Goal: Task Accomplishment & Management: Manage account settings

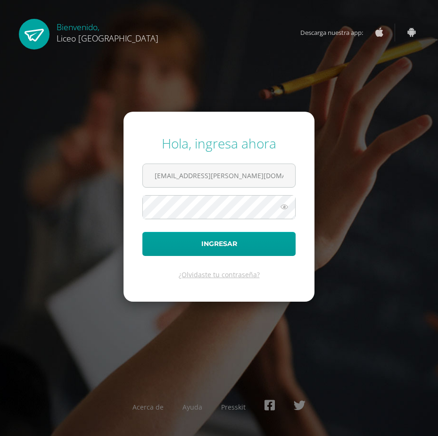
type input "a-lucrecia@hotmail.com"
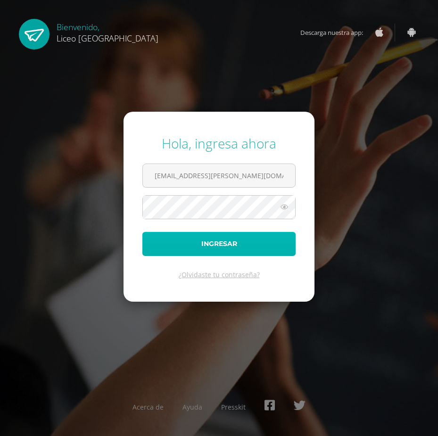
click at [192, 242] on button "Ingresar" at bounding box center [218, 244] width 153 height 24
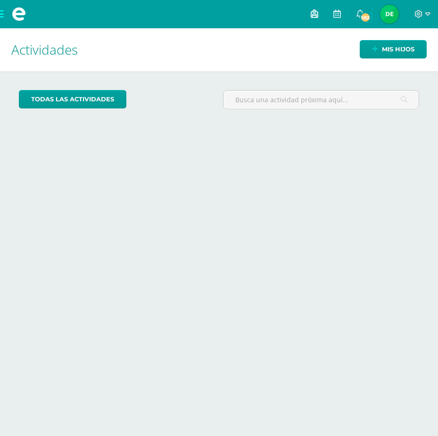
click at [317, 14] on icon at bounding box center [315, 13] width 8 height 8
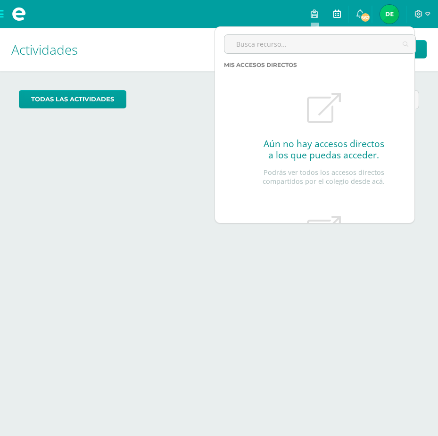
click at [337, 11] on icon at bounding box center [337, 13] width 8 height 8
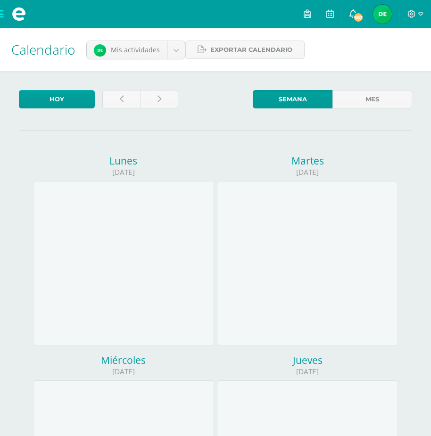
click at [356, 17] on span "562" at bounding box center [358, 17] width 10 height 10
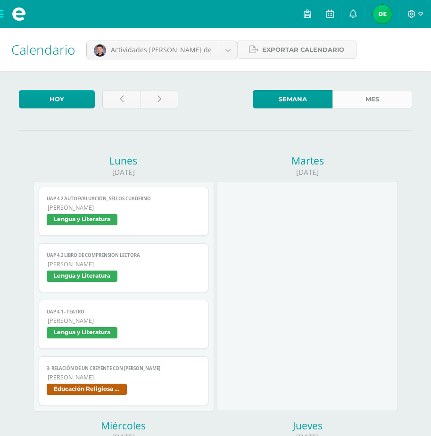
click at [359, 96] on link "Mes" at bounding box center [372, 99] width 80 height 18
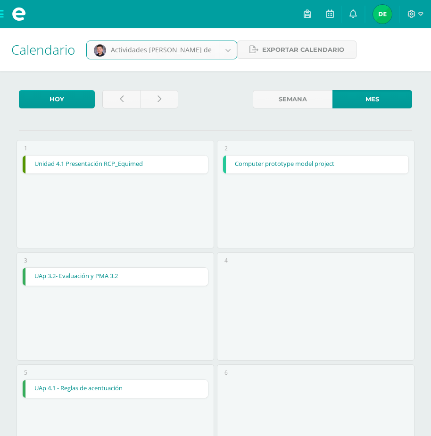
click at [136, 165] on link "Unidad 4.1 Presentación RCP_Equimed" at bounding box center [115, 165] width 185 height 18
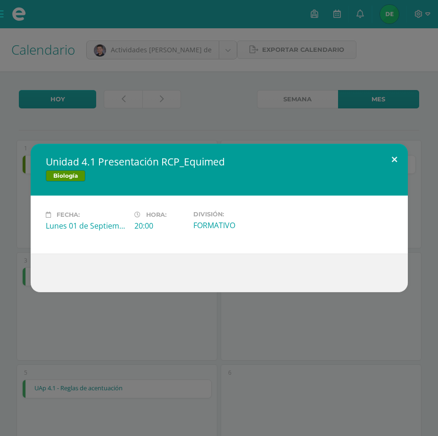
click at [392, 161] on button at bounding box center [394, 160] width 27 height 32
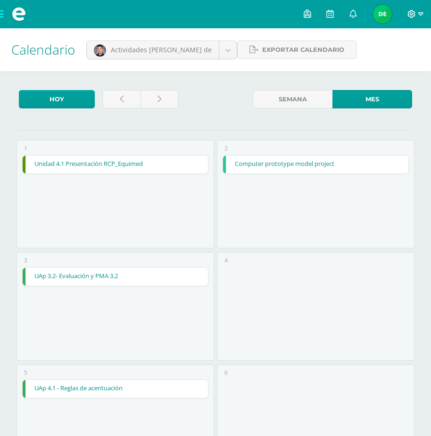
click at [414, 17] on icon at bounding box center [411, 14] width 8 height 8
click at [377, 14] on img at bounding box center [382, 14] width 19 height 19
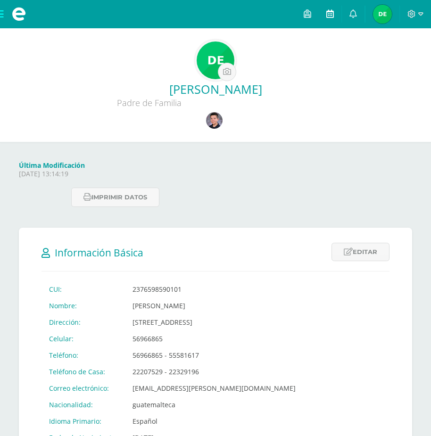
click at [335, 12] on link at bounding box center [330, 14] width 23 height 28
click at [310, 12] on icon at bounding box center [308, 13] width 8 height 8
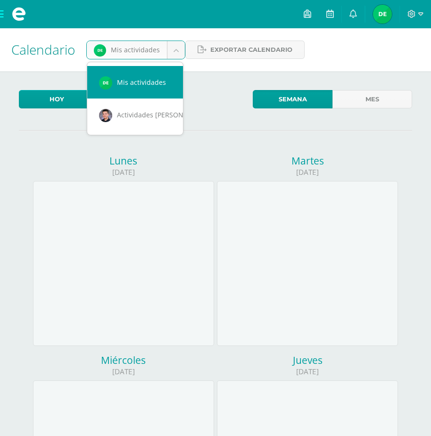
scroll to position [0, 8]
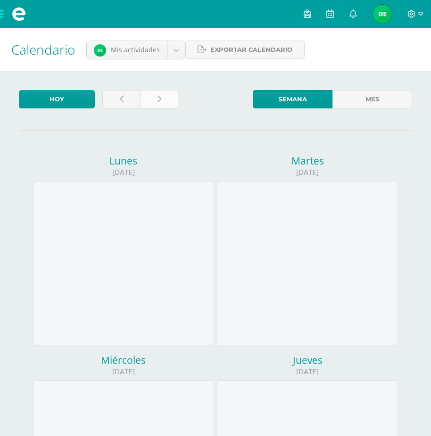
click at [159, 98] on icon at bounding box center [159, 99] width 4 height 8
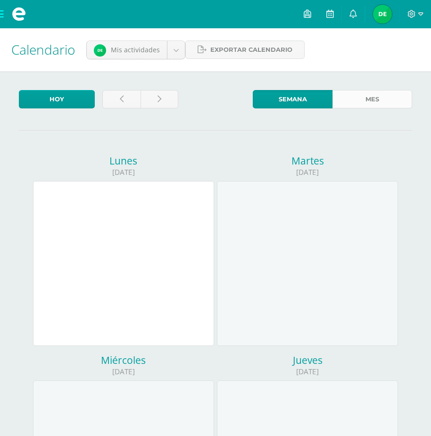
click at [365, 100] on link "Mes" at bounding box center [372, 99] width 80 height 18
click at [310, 97] on link "Semana" at bounding box center [293, 99] width 80 height 18
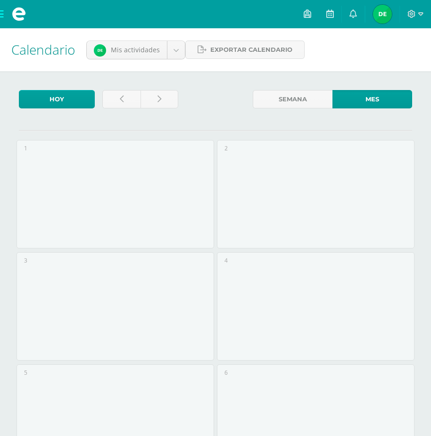
click at [2, 15] on span at bounding box center [19, 14] width 38 height 28
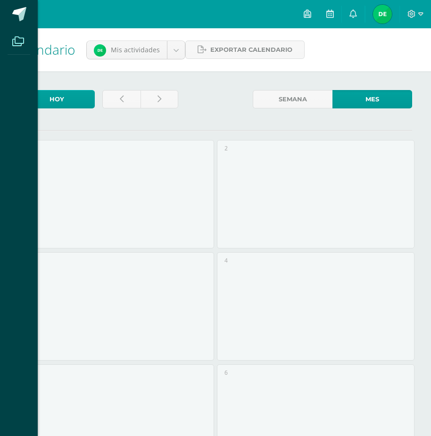
click at [17, 44] on icon at bounding box center [18, 41] width 12 height 9
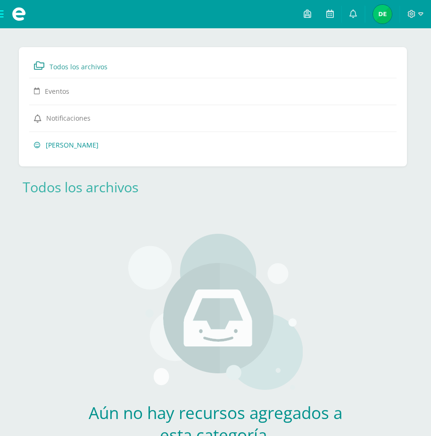
click at [58, 147] on span "[PERSON_NAME]" at bounding box center [72, 145] width 53 height 9
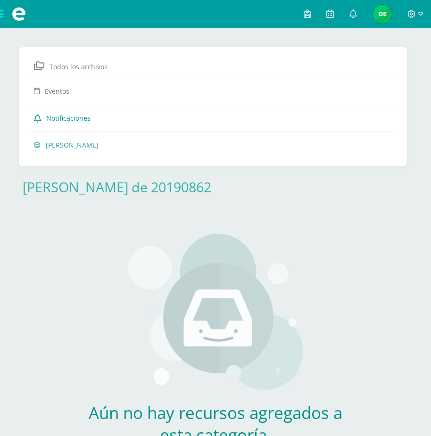
click at [74, 119] on span "Notificaciones" at bounding box center [68, 118] width 44 height 9
click at [78, 66] on span "Todos los archivos" at bounding box center [79, 66] width 58 height 9
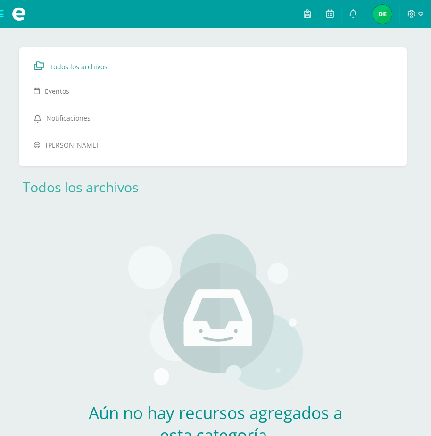
click at [78, 66] on span "Todos los archivos" at bounding box center [79, 66] width 58 height 9
click at [389, 17] on img at bounding box center [382, 14] width 19 height 19
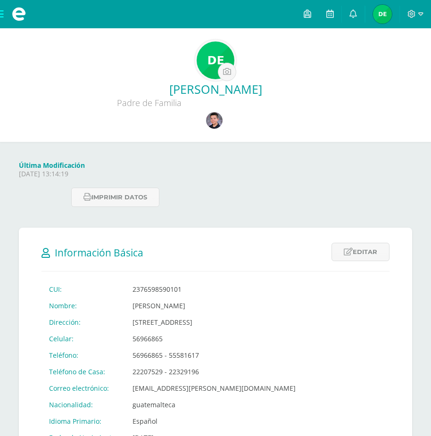
click at [408, 17] on icon at bounding box center [411, 14] width 8 height 8
click at [392, 54] on span "Configuración" at bounding box center [392, 50] width 44 height 9
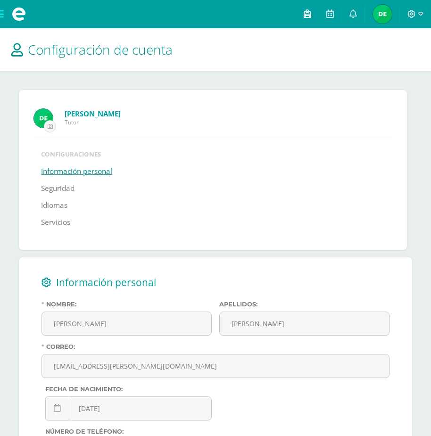
click at [307, 10] on icon at bounding box center [308, 13] width 8 height 8
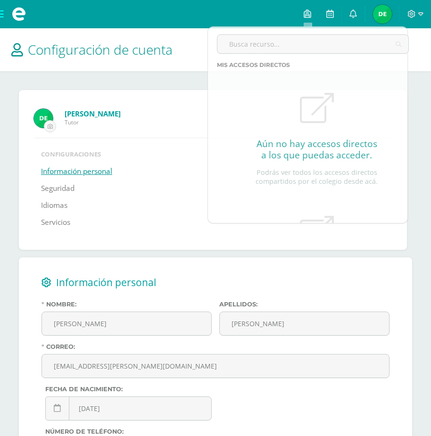
click at [150, 46] on span "Configuración de cuenta" at bounding box center [100, 50] width 145 height 18
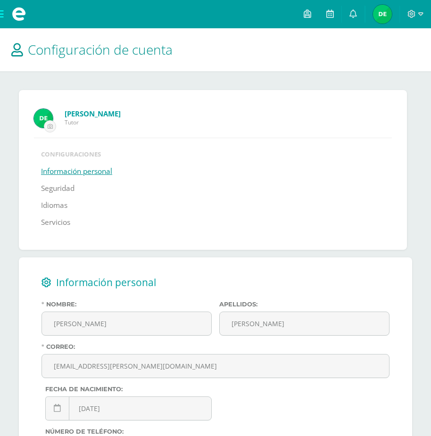
click at [380, 7] on img at bounding box center [382, 14] width 19 height 19
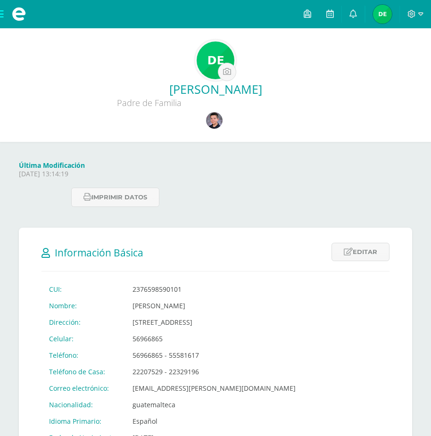
click at [3, 13] on span at bounding box center [19, 14] width 38 height 28
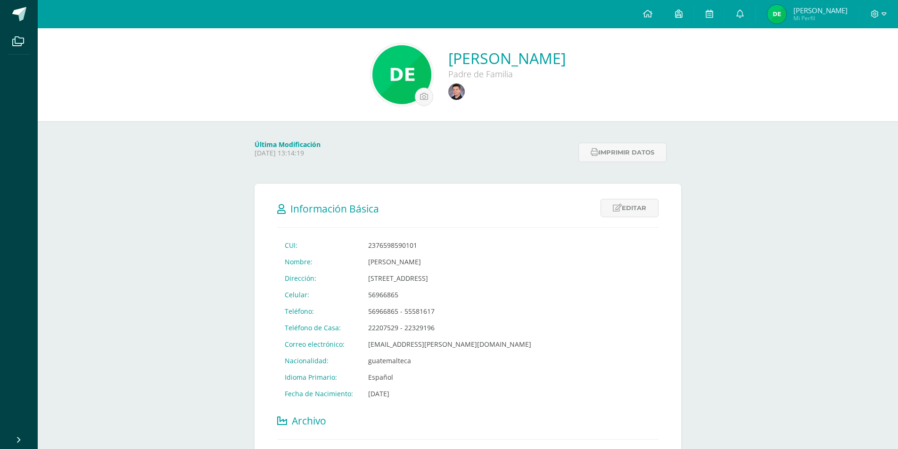
click at [431, 19] on span "Mi Perfil" at bounding box center [821, 18] width 54 height 8
click at [874, 17] on icon at bounding box center [875, 14] width 8 height 8
click at [863, 66] on span "Cerrar sesión" at bounding box center [854, 64] width 42 height 9
